Goal: Find specific page/section: Find specific page/section

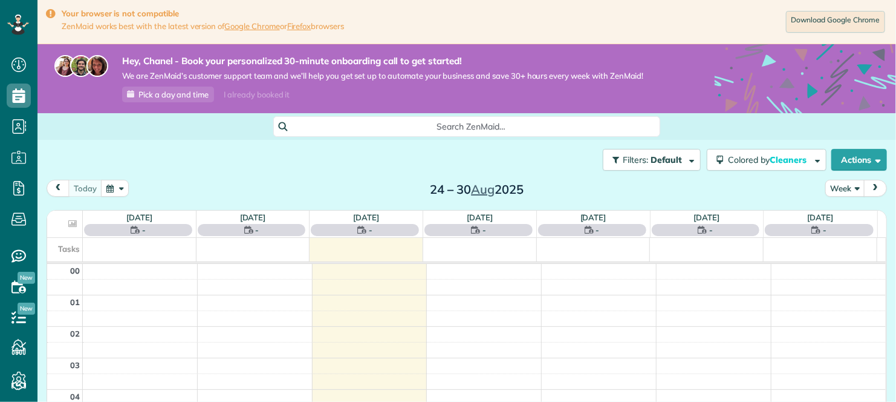
scroll to position [219, 0]
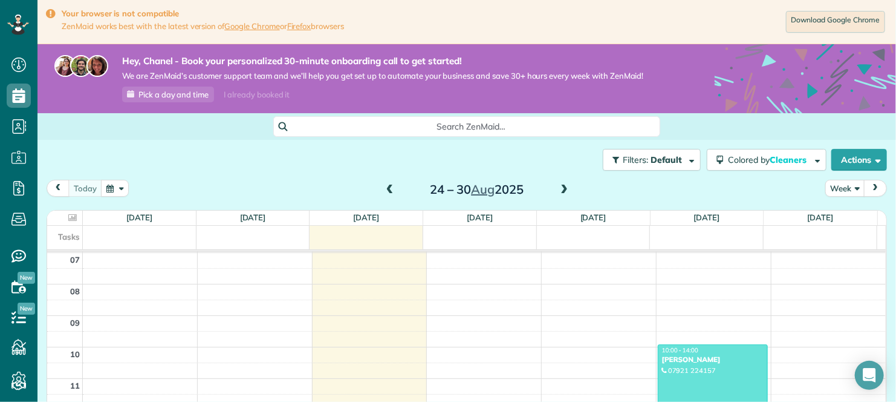
drag, startPoint x: 715, startPoint y: 359, endPoint x: 690, endPoint y: 355, distance: 25.1
click at [690, 355] on div "[PERSON_NAME]" at bounding box center [713, 359] width 103 height 8
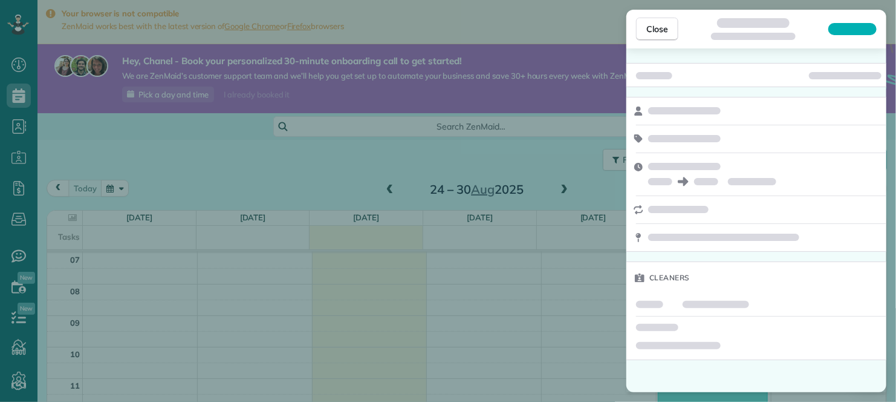
click at [486, 291] on div "Close Cleaners" at bounding box center [448, 201] width 896 height 402
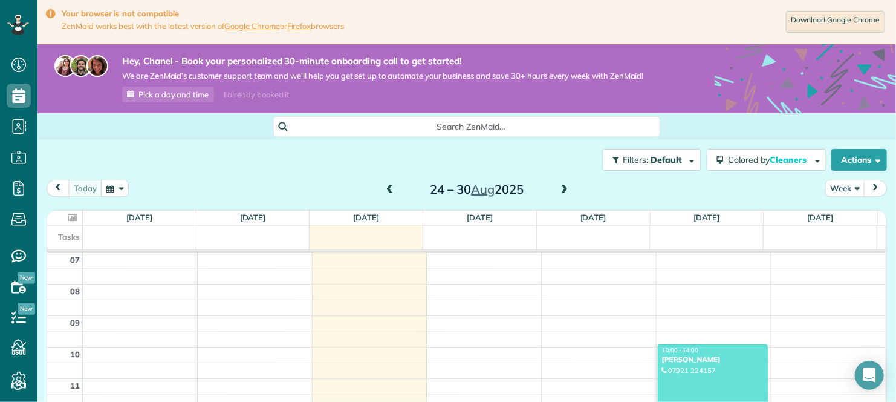
click at [711, 358] on div "[PERSON_NAME]" at bounding box center [713, 359] width 103 height 8
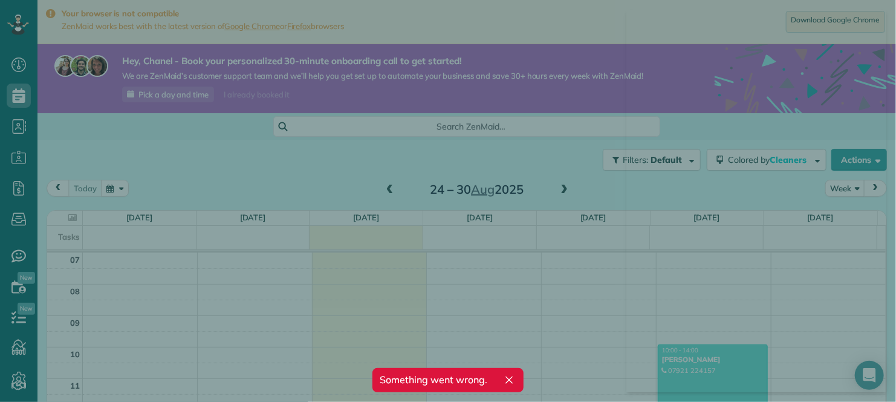
click at [512, 377] on icon "button" at bounding box center [509, 380] width 12 height 12
